Goal: Transaction & Acquisition: Book appointment/travel/reservation

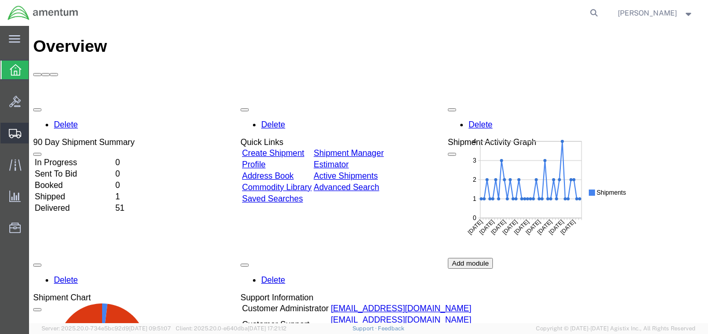
click at [0, 0] on span "Create from Template" at bounding box center [0, 0] width 0 height 0
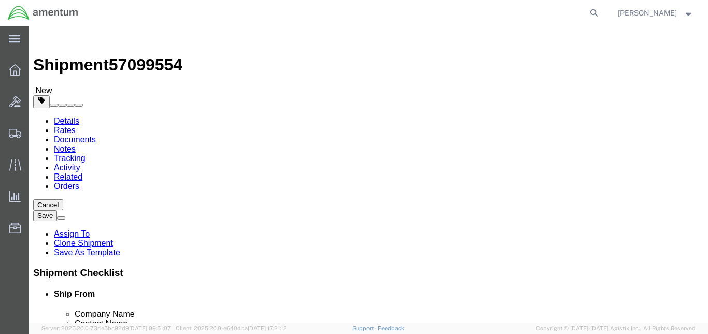
select select "49943"
select select "49947"
click button "Rate Shipment"
